Goal: Navigation & Orientation: Find specific page/section

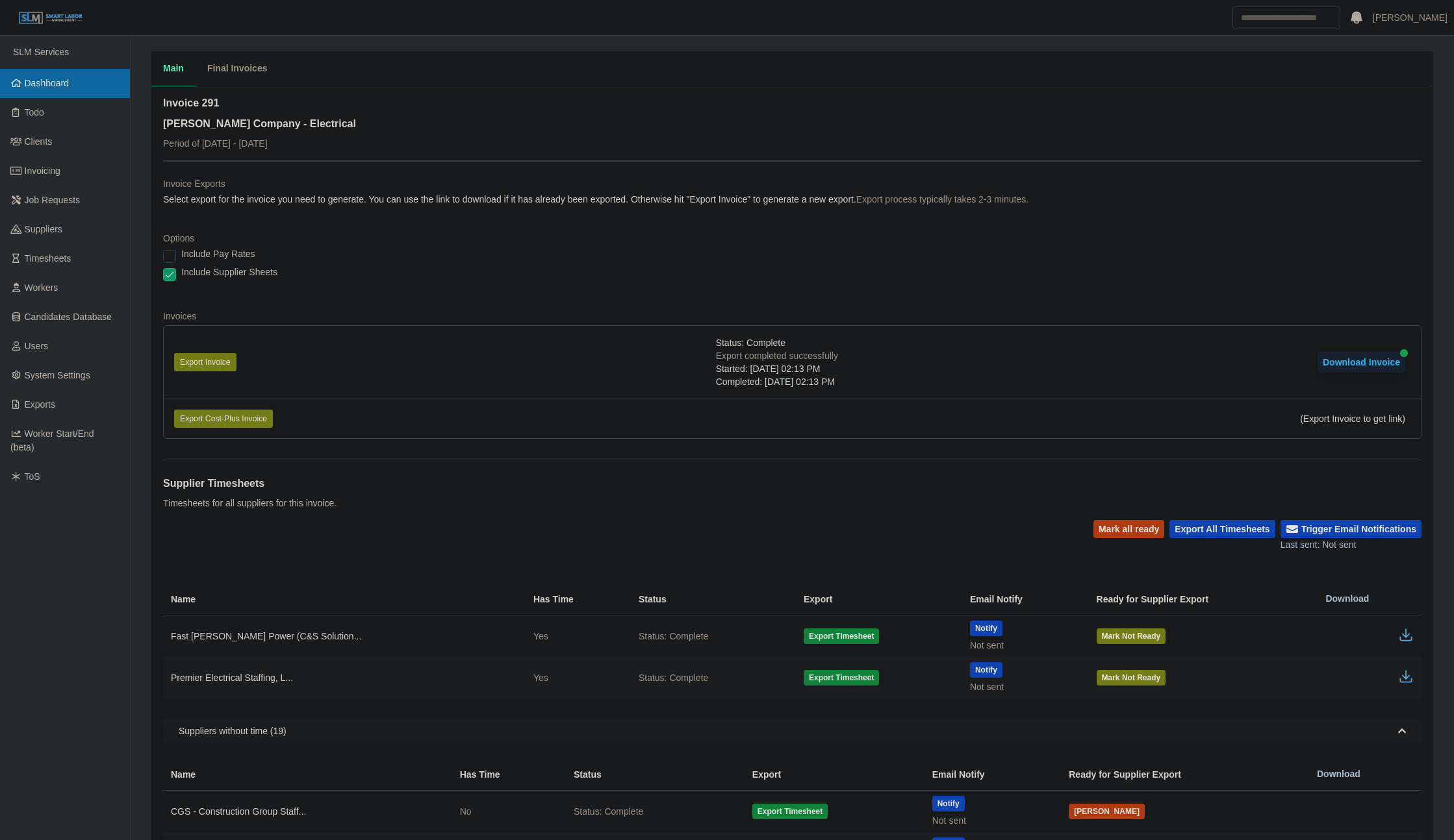
click at [39, 82] on span "Dashboard" at bounding box center [47, 83] width 45 height 10
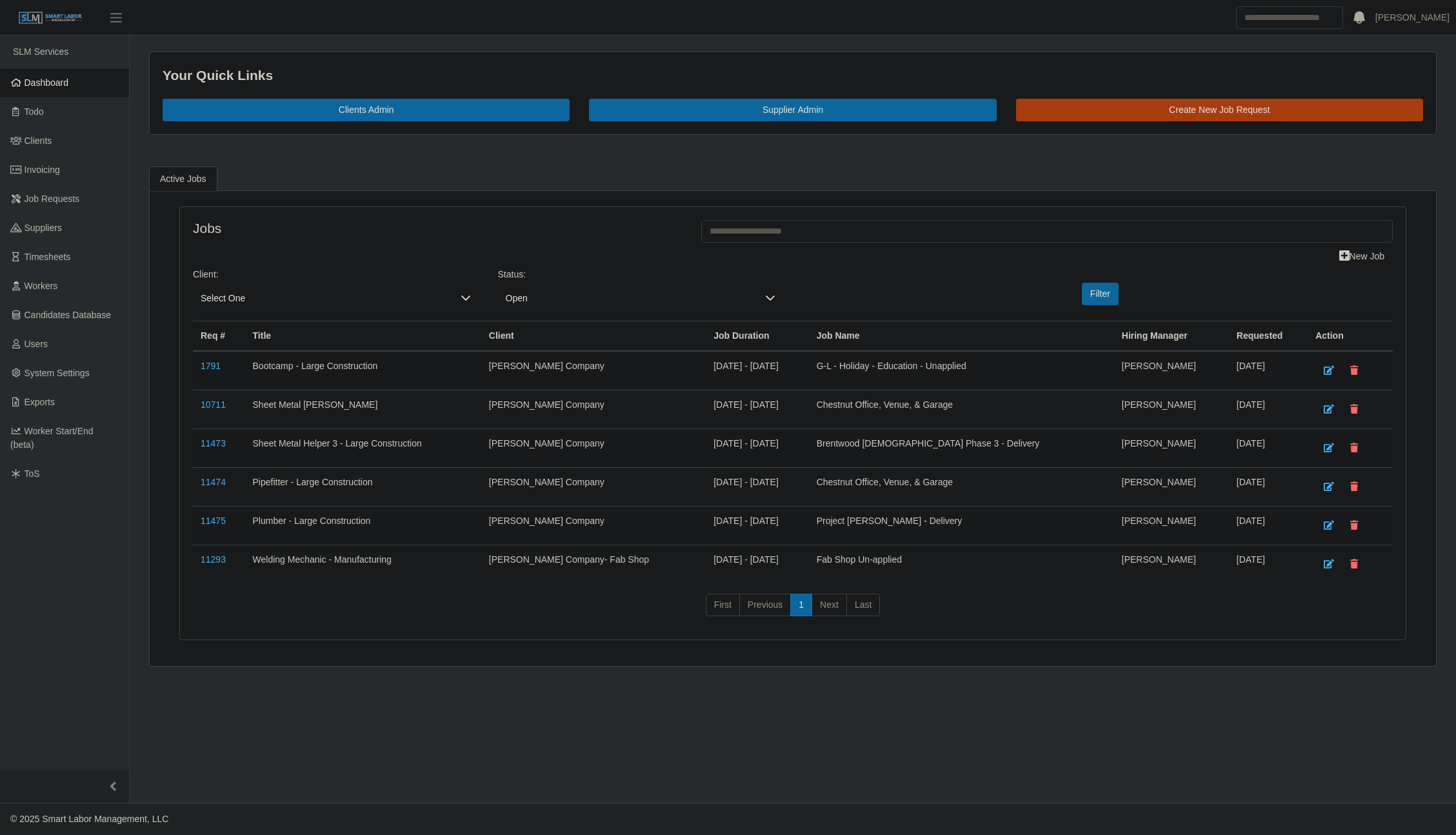
click at [49, 84] on span "Dashboard" at bounding box center [46, 82] width 44 height 10
click at [40, 92] on link "Dashboard" at bounding box center [64, 82] width 129 height 29
